Goal: Information Seeking & Learning: Check status

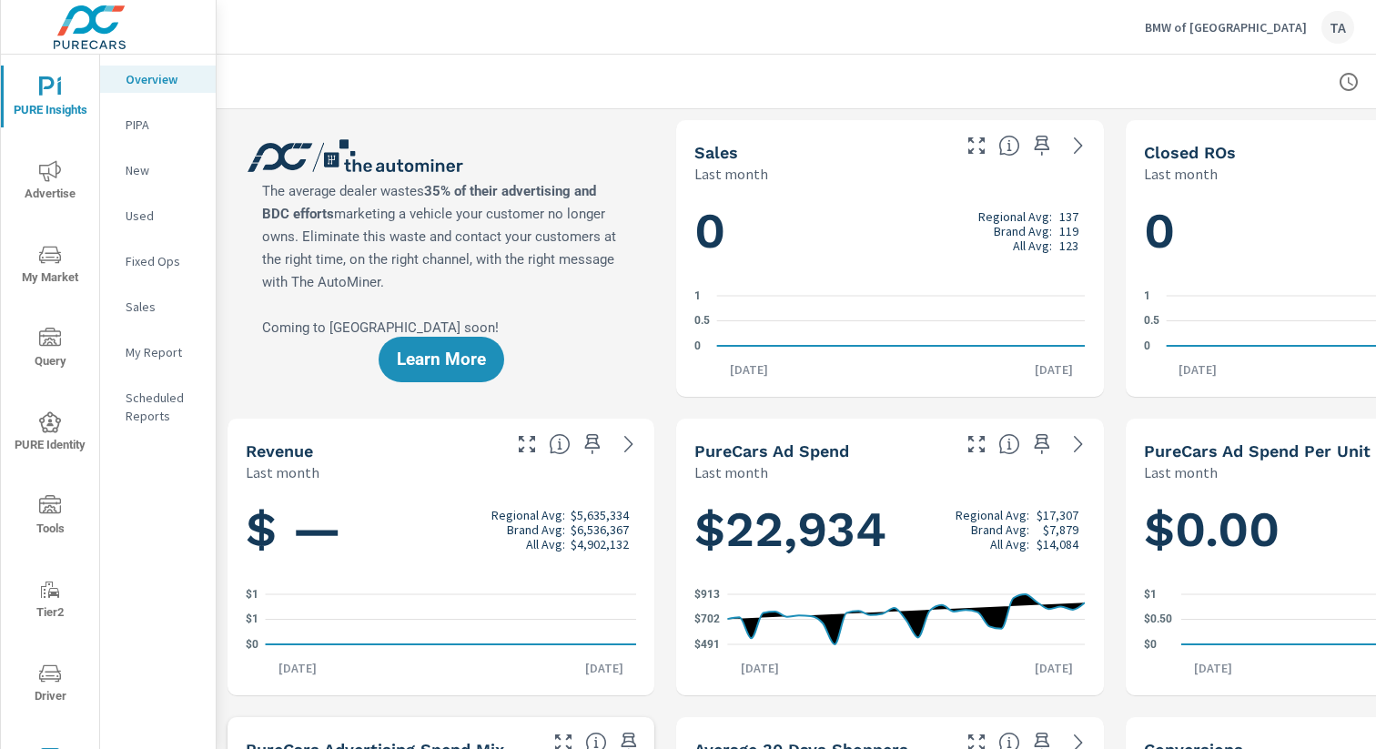
scroll to position [118, 0]
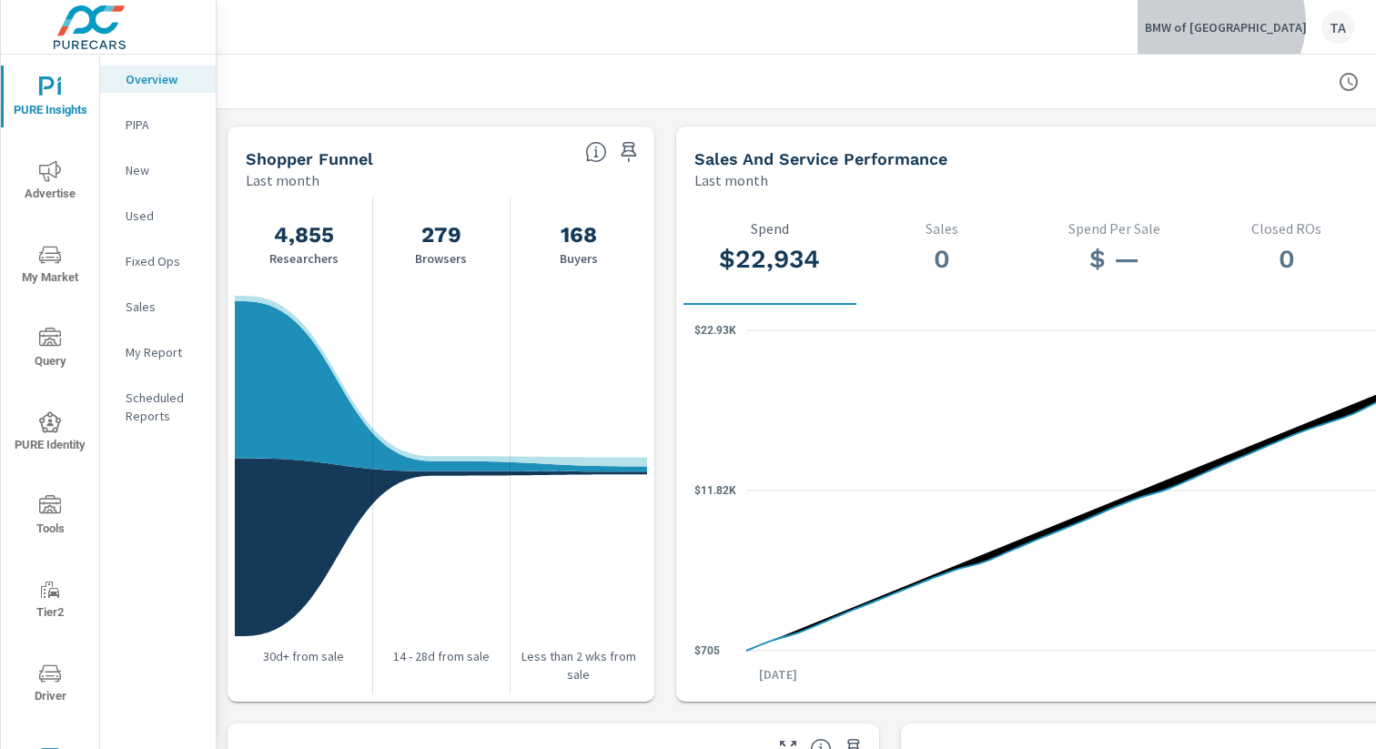
click at [1273, 22] on p "BMW of [GEOGRAPHIC_DATA]" at bounding box center [1226, 27] width 162 height 16
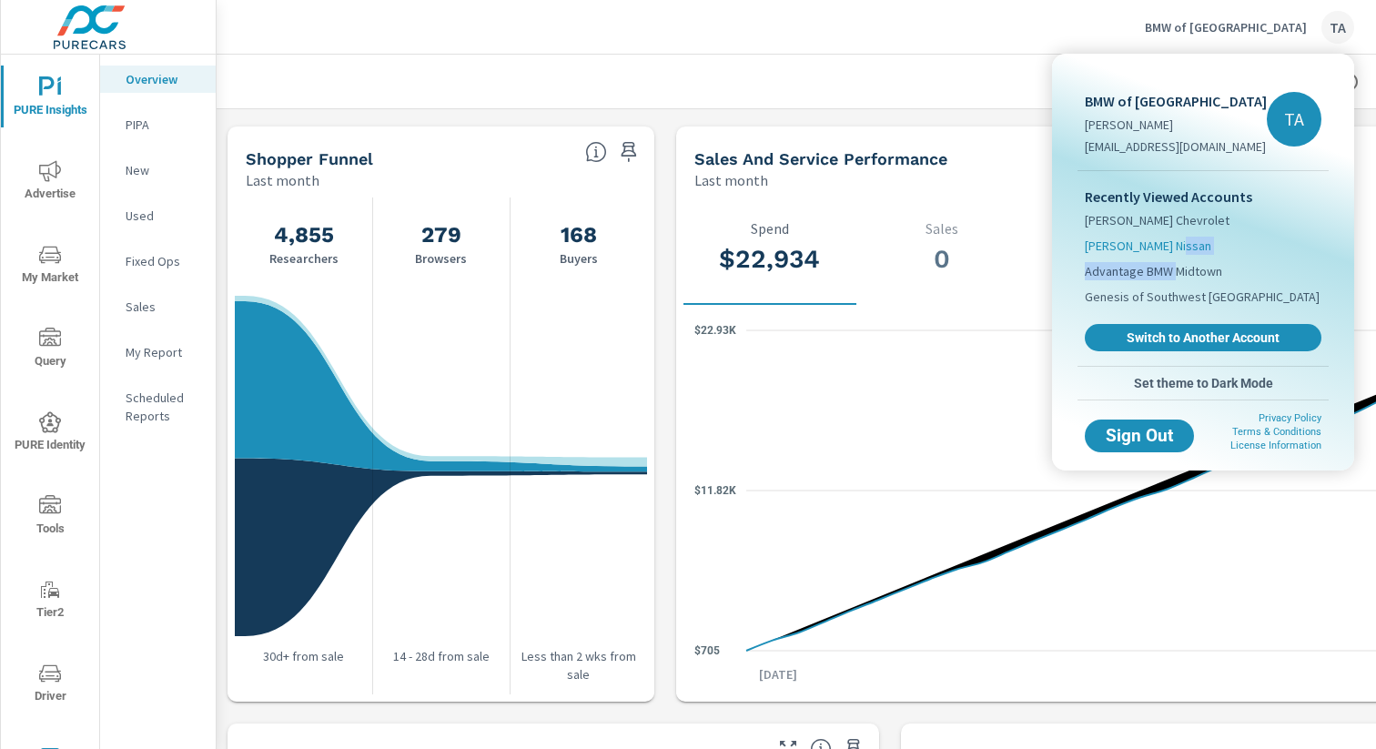
drag, startPoint x: 1175, startPoint y: 266, endPoint x: 1169, endPoint y: 243, distance: 23.4
click at [1169, 243] on nav "[PERSON_NAME] Chevrolet [PERSON_NAME] Nissan Advantage BMW Midtown Genesis of S…" at bounding box center [1203, 258] width 237 height 102
click at [1169, 243] on span "[PERSON_NAME] Nissan" at bounding box center [1148, 246] width 126 height 18
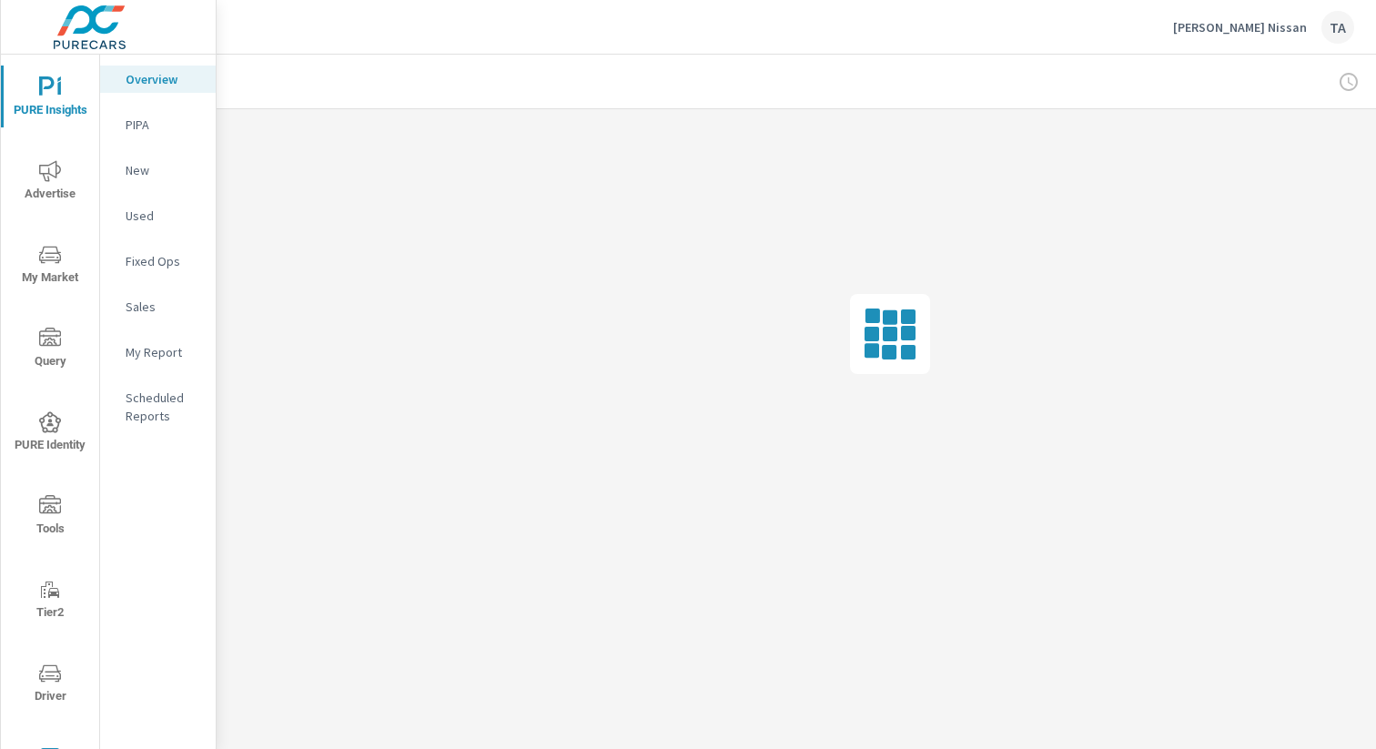
click at [45, 175] on icon "nav menu" at bounding box center [50, 171] width 22 height 22
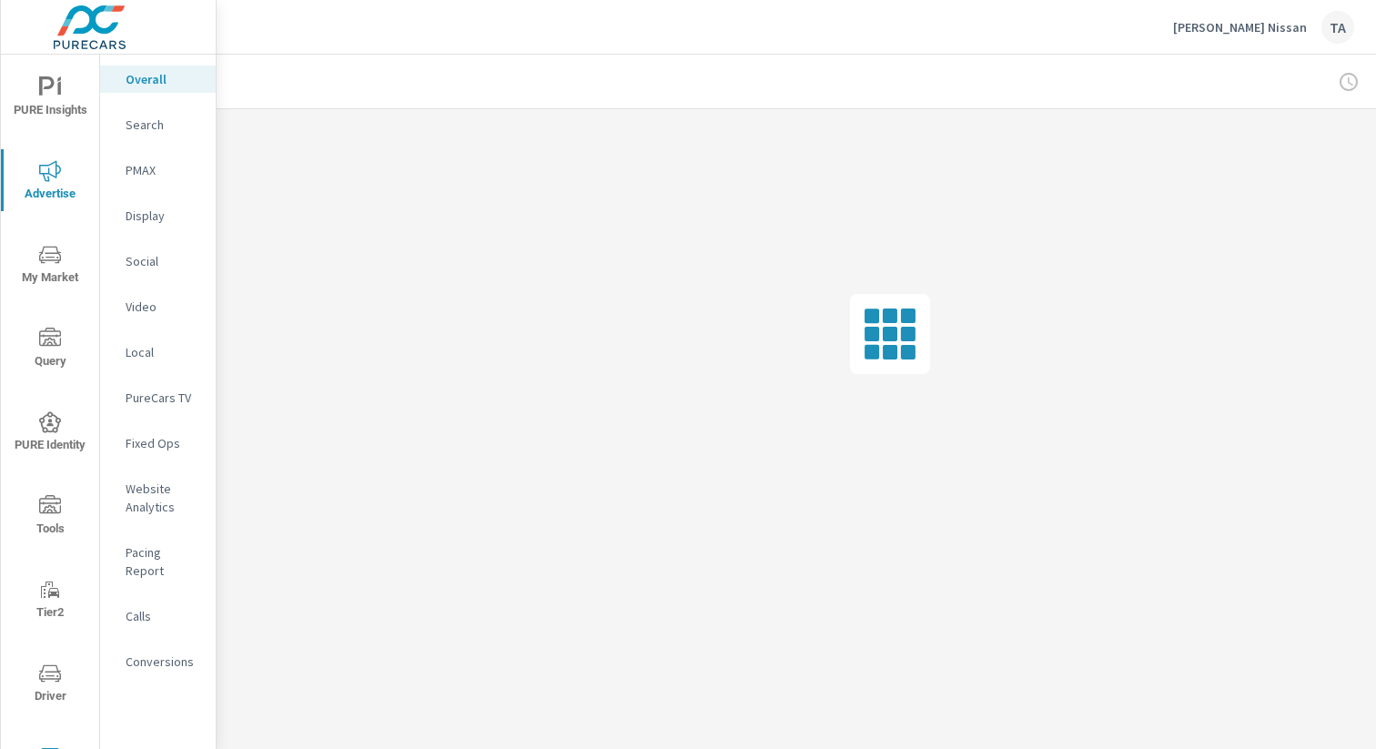
scroll to position [0, 187]
click at [1338, 85] on div at bounding box center [1248, 82] width 211 height 36
click at [1336, 82] on div at bounding box center [1248, 82] width 211 height 36
click at [1336, 80] on div at bounding box center [1248, 82] width 211 height 36
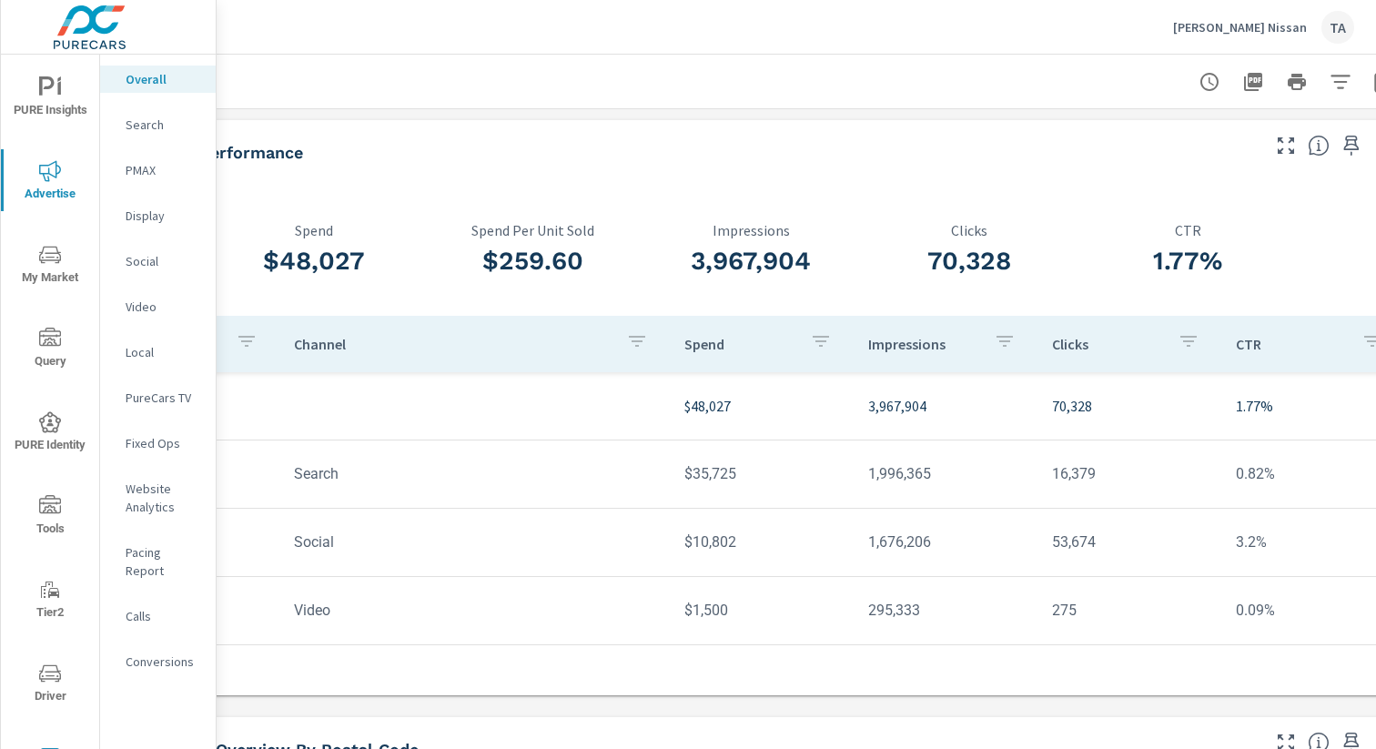
scroll to position [0, 146]
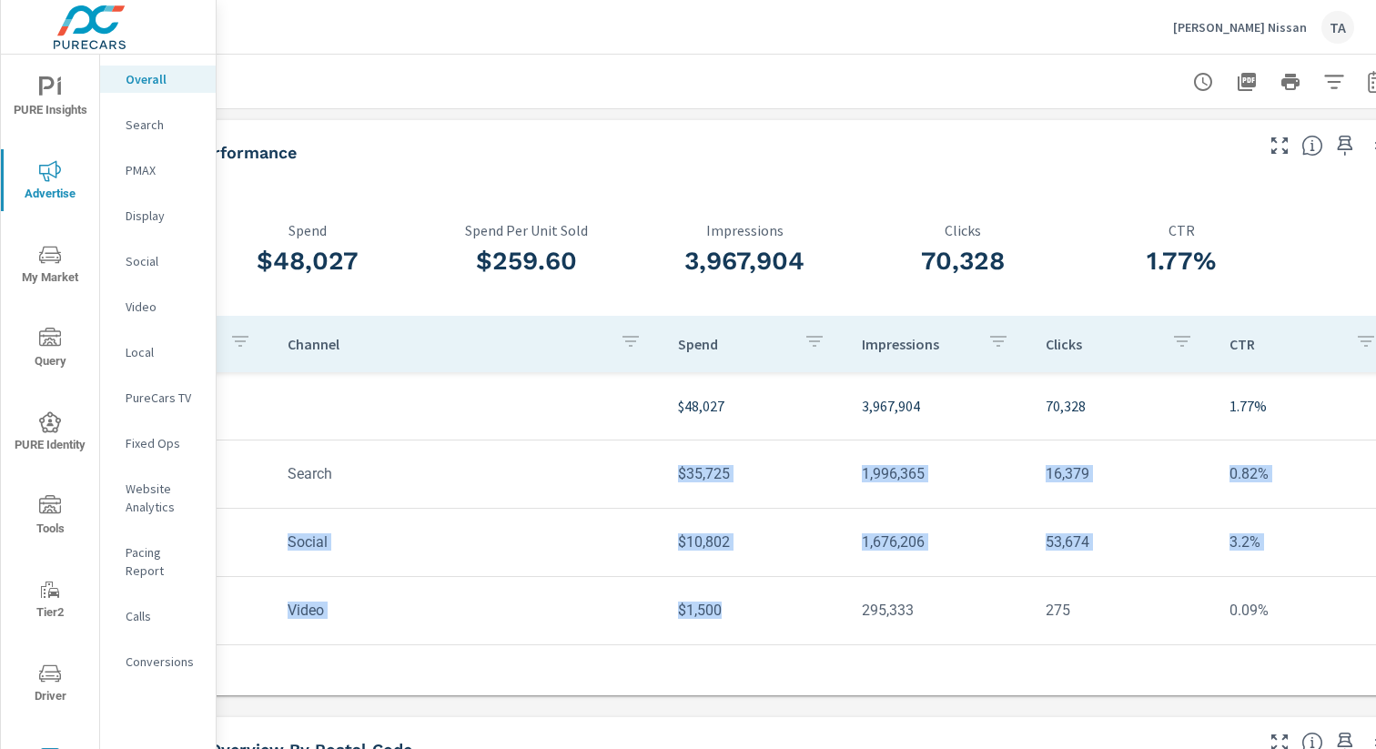
drag, startPoint x: 677, startPoint y: 470, endPoint x: 733, endPoint y: 606, distance: 147.3
click at [733, 606] on tbody "$48,027 3,967,904 70,328 1.77% Search $35,725 1,996,365 16,379 0.82% Social $10…" at bounding box center [744, 508] width 1310 height 273
click at [733, 606] on td "$1,500" at bounding box center [755, 610] width 184 height 46
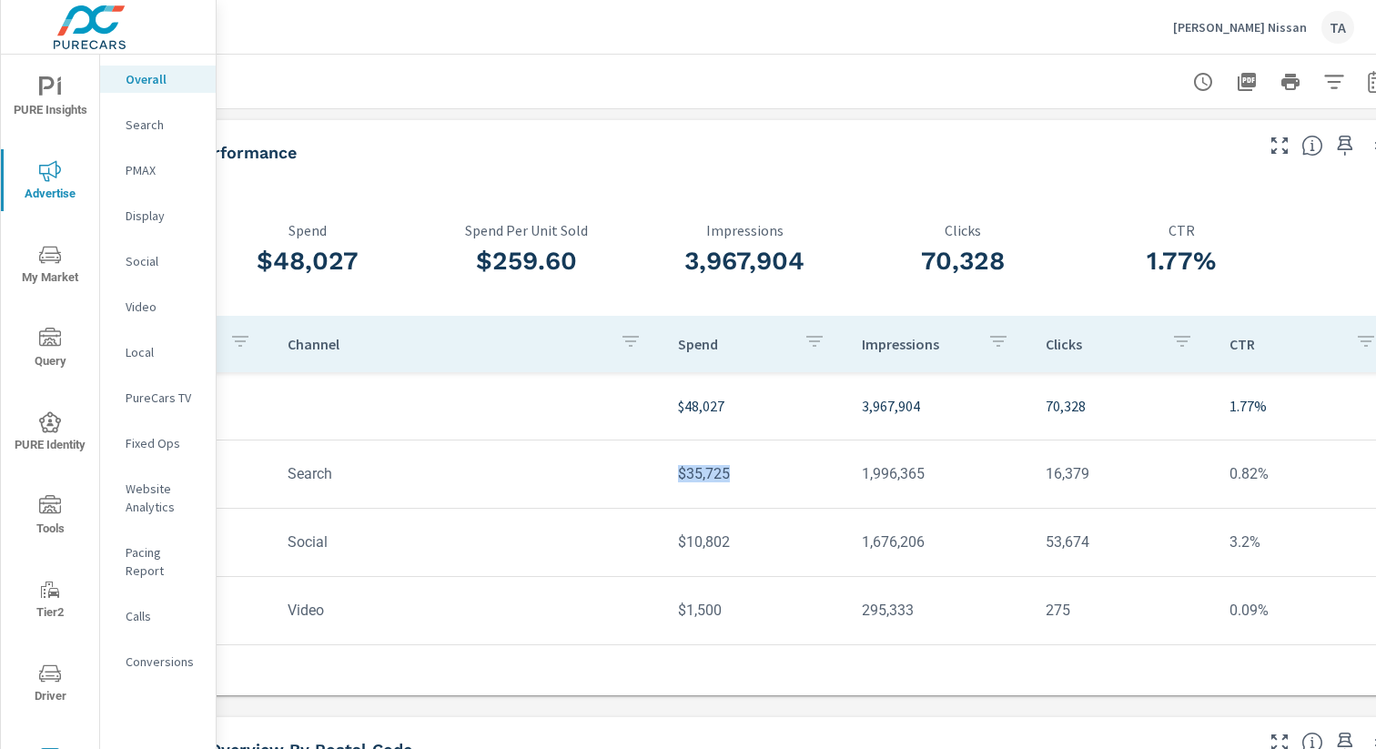
drag, startPoint x: 677, startPoint y: 468, endPoint x: 753, endPoint y: 487, distance: 77.9
click at [753, 487] on td "$35,725" at bounding box center [755, 473] width 184 height 46
copy td "$35,725"
drag, startPoint x: 720, startPoint y: 480, endPoint x: 993, endPoint y: 89, distance: 476.3
click at [0, 0] on div "PURE Insights Advertise My Market Query PURE Identity Tools Tier2 Driver Leave …" at bounding box center [688, 374] width 1376 height 749
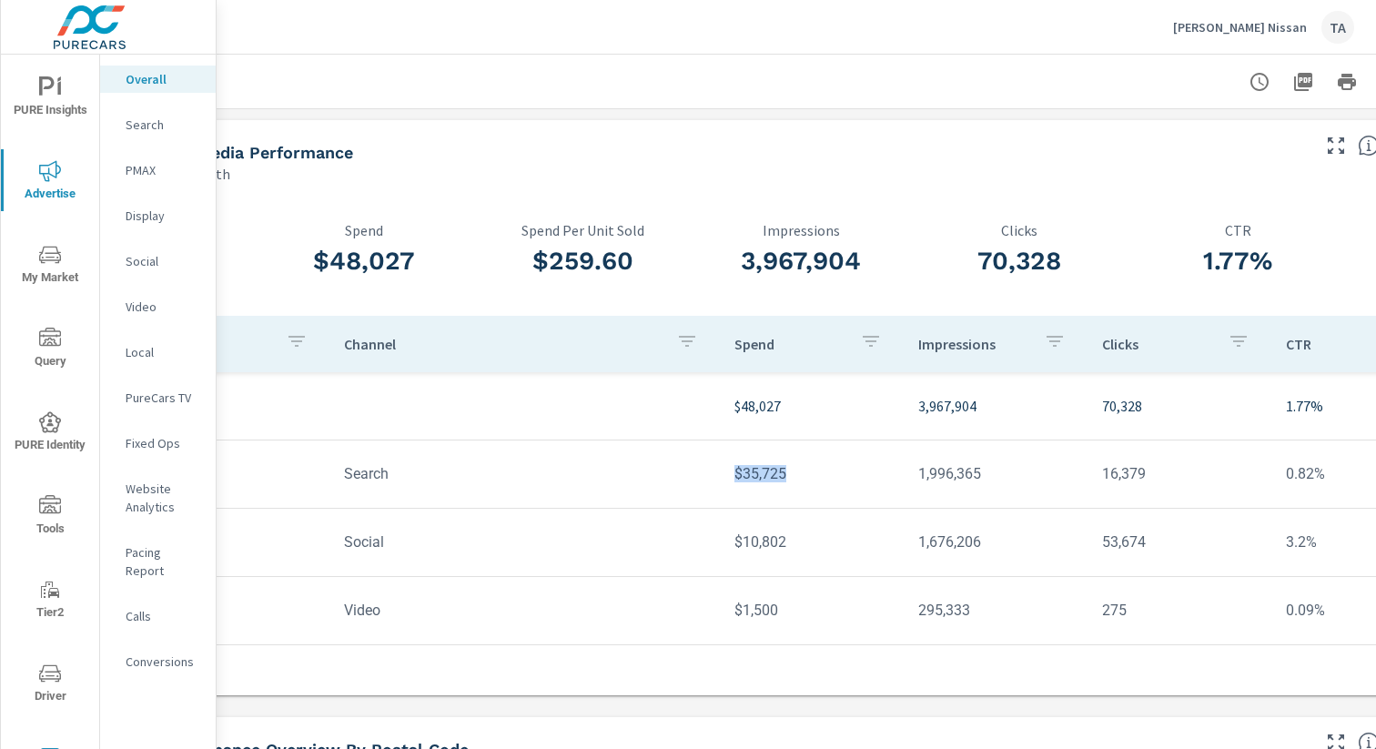
scroll to position [0, 0]
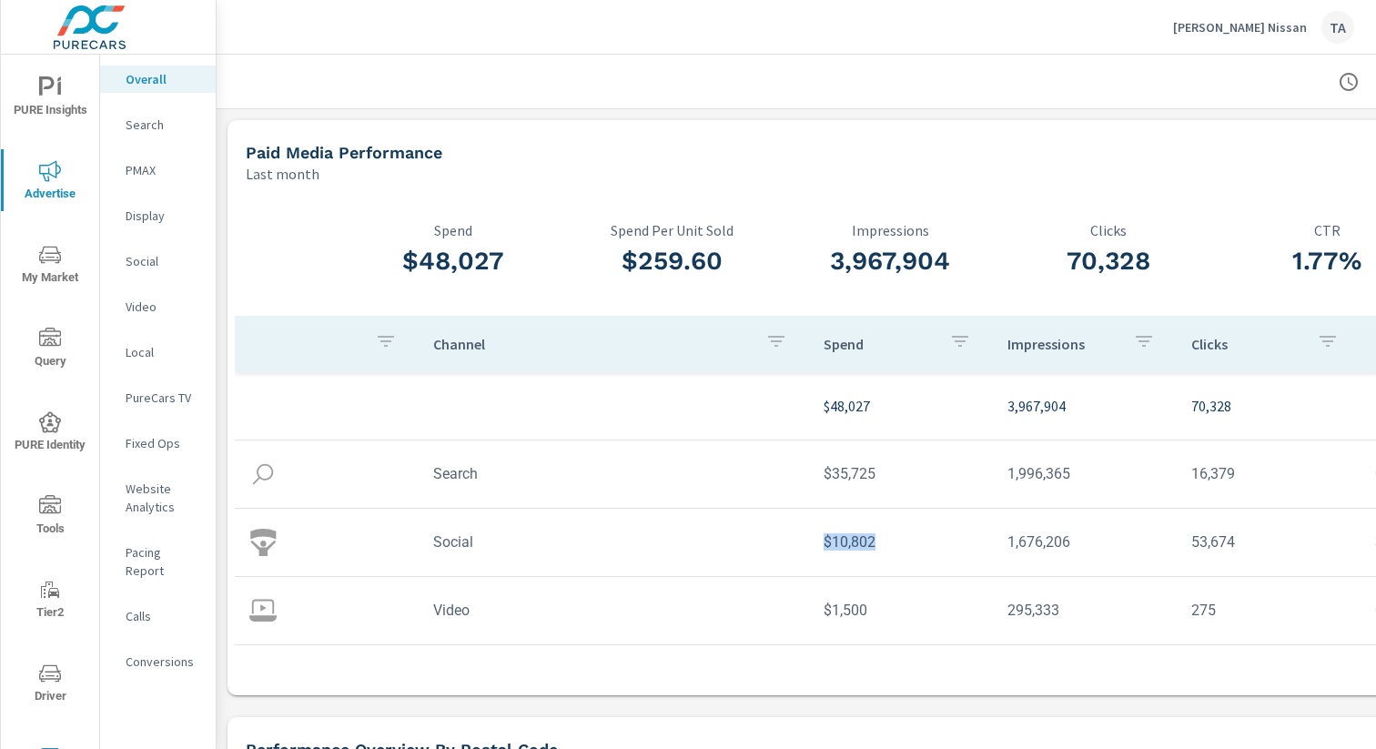
drag, startPoint x: 888, startPoint y: 539, endPoint x: 798, endPoint y: 538, distance: 90.1
click at [798, 538] on tr "Social $10,802 1,676,206 53,674 3.2%" at bounding box center [889, 543] width 1309 height 68
copy tr "$10,802"
drag, startPoint x: 857, startPoint y: 542, endPoint x: 1188, endPoint y: 20, distance: 618.5
click at [0, 0] on div "PURE Insights Advertise My Market Query PURE Identity Tools Tier2 Driver Leave …" at bounding box center [688, 374] width 1376 height 749
